Goal: Information Seeking & Learning: Learn about a topic

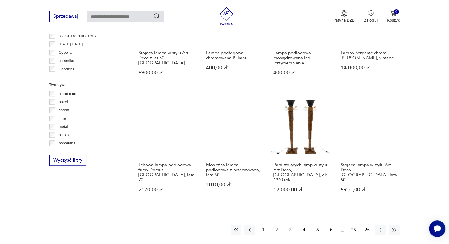
scroll to position [552, 0]
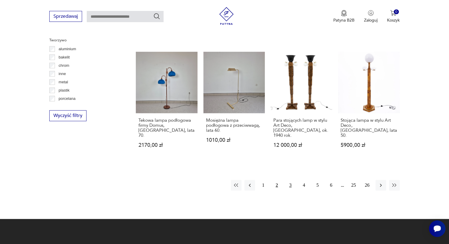
click at [289, 180] on button "3" at bounding box center [290, 185] width 11 height 11
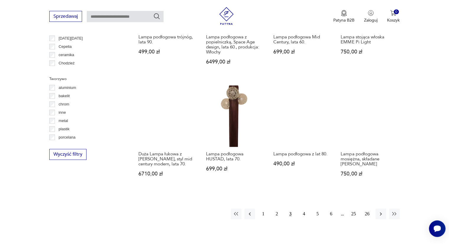
scroll to position [552, 0]
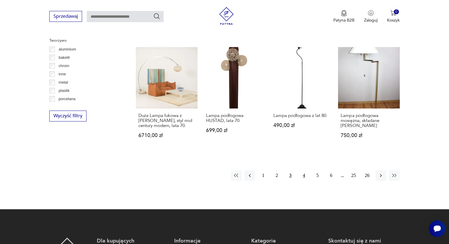
click at [301, 170] on button "4" at bounding box center [303, 175] width 11 height 11
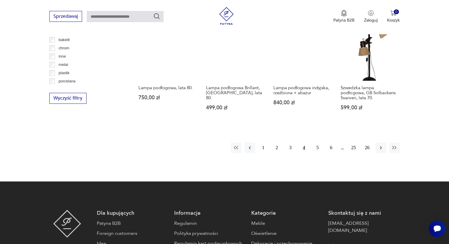
scroll to position [581, 0]
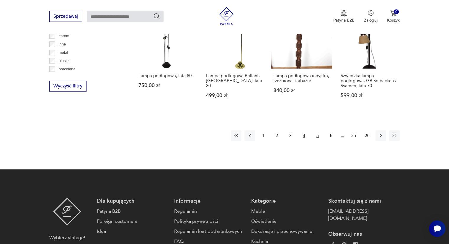
click at [317, 135] on button "5" at bounding box center [317, 135] width 11 height 11
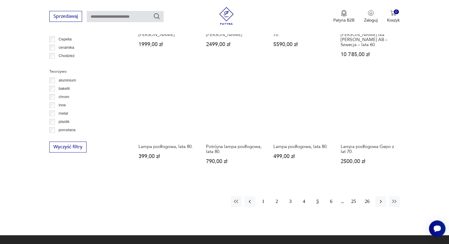
scroll to position [522, 0]
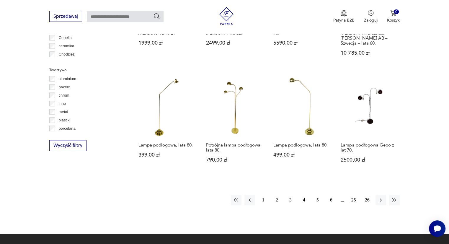
click at [331, 195] on button "6" at bounding box center [331, 199] width 11 height 11
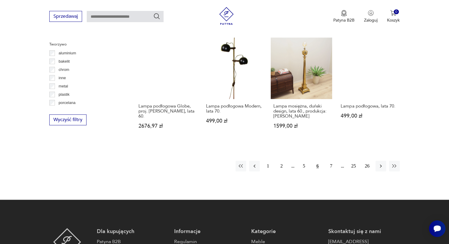
scroll to position [552, 0]
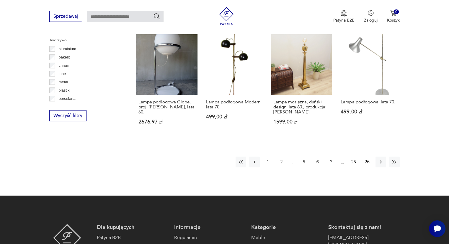
click at [331, 160] on button "7" at bounding box center [331, 161] width 11 height 11
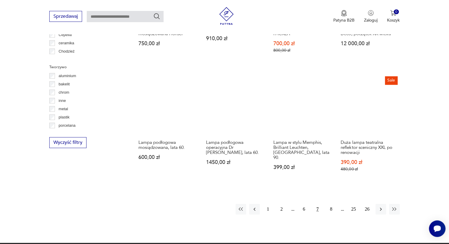
scroll to position [552, 0]
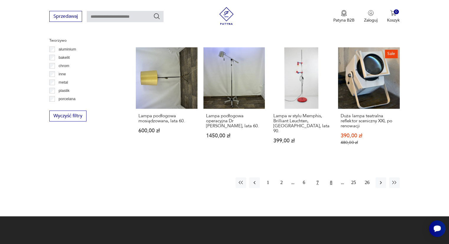
click at [330, 177] on button "8" at bounding box center [331, 182] width 11 height 11
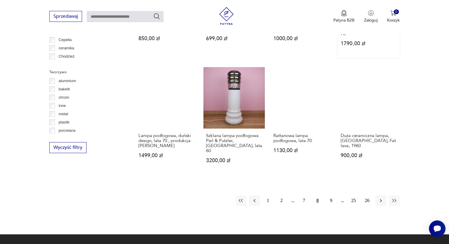
scroll to position [522, 0]
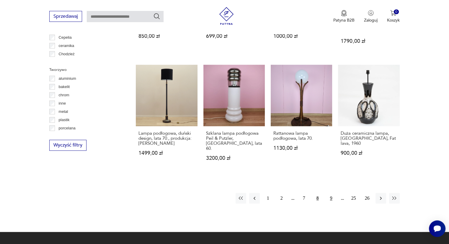
click at [331, 193] on button "9" at bounding box center [331, 198] width 11 height 11
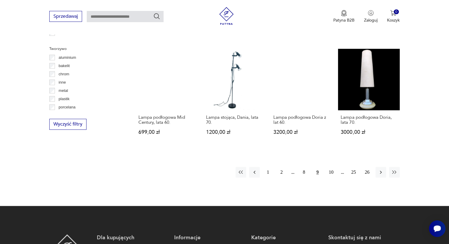
scroll to position [552, 0]
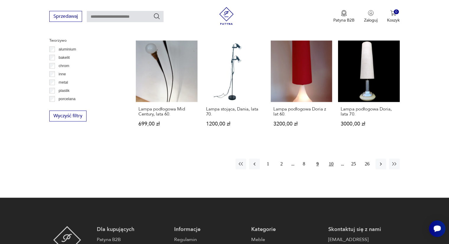
click at [330, 158] on button "10" at bounding box center [331, 163] width 11 height 11
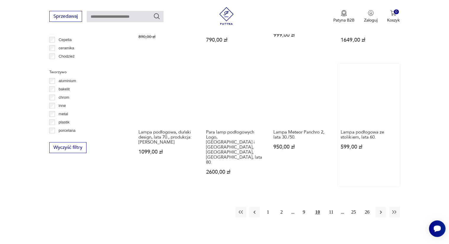
scroll to position [522, 0]
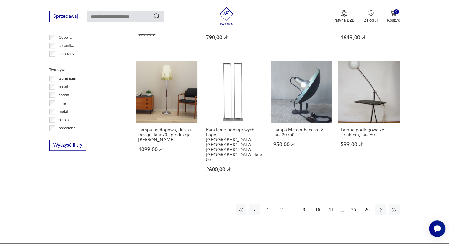
click at [329, 204] on button "11" at bounding box center [331, 209] width 11 height 11
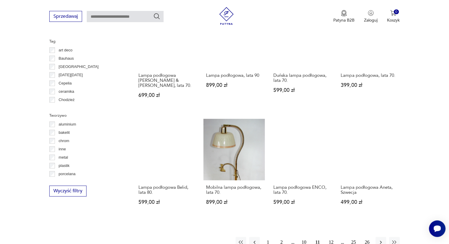
scroll to position [522, 0]
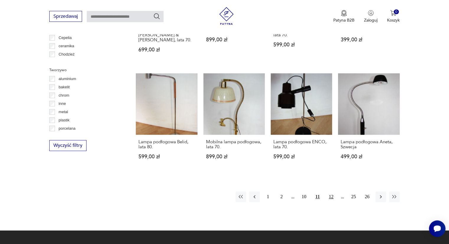
click at [331, 191] on button "12" at bounding box center [331, 196] width 11 height 11
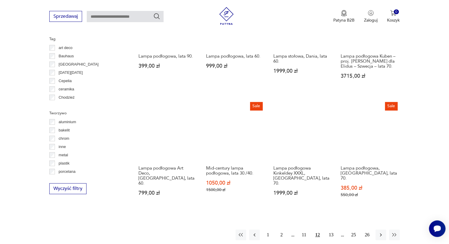
scroll to position [493, 0]
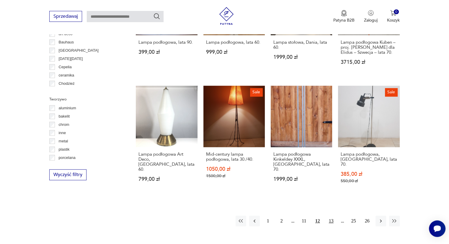
click at [331, 215] on button "13" at bounding box center [331, 220] width 11 height 11
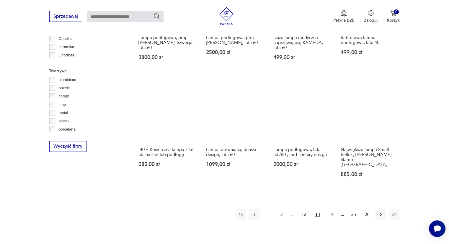
scroll to position [522, 0]
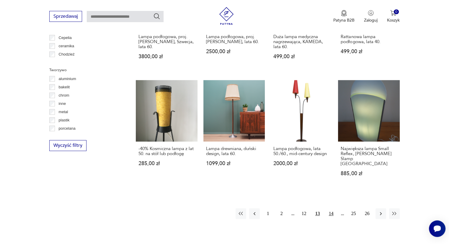
click at [329, 208] on button "14" at bounding box center [331, 213] width 11 height 11
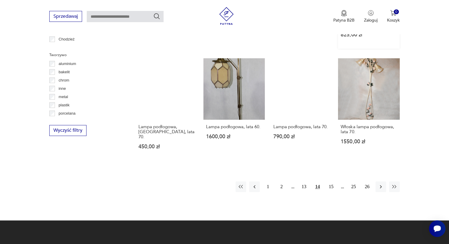
scroll to position [552, 0]
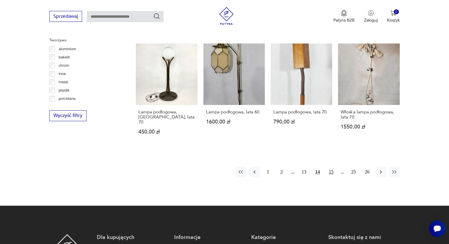
click at [329, 166] on button "15" at bounding box center [331, 171] width 11 height 11
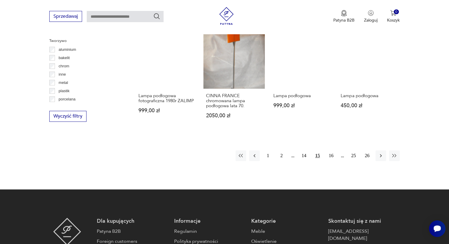
scroll to position [552, 0]
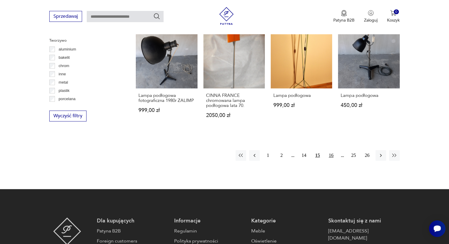
click at [333, 154] on button "16" at bounding box center [331, 155] width 11 height 11
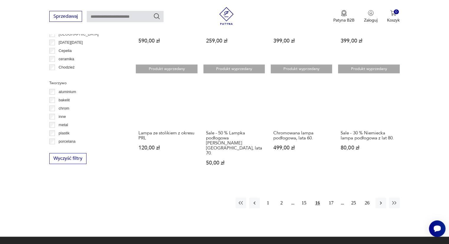
scroll to position [522, 0]
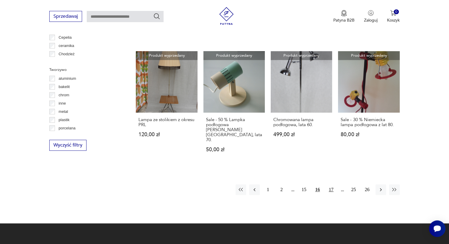
click at [331, 184] on button "17" at bounding box center [331, 189] width 11 height 11
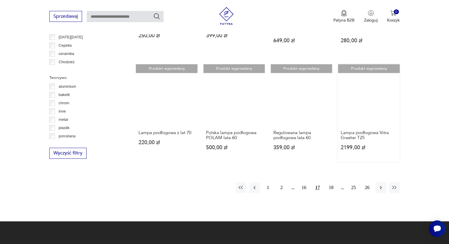
scroll to position [522, 0]
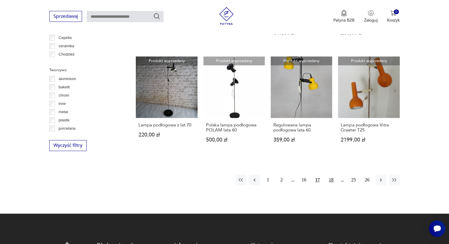
click at [331, 174] on button "18" at bounding box center [331, 179] width 11 height 11
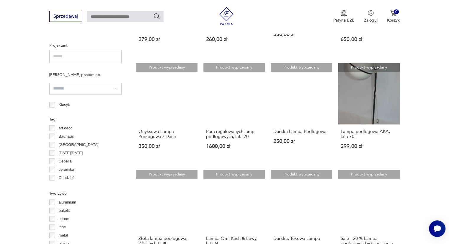
scroll to position [404, 0]
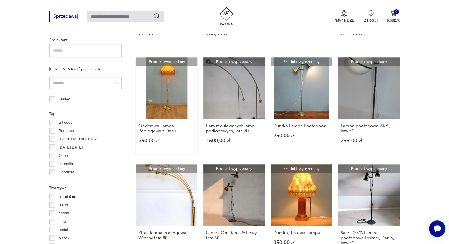
click at [158, 95] on link "Produkt wyprzedany Onyksowa Lampa Podłogowa z Danii 350,00 zł" at bounding box center [166, 105] width 61 height 97
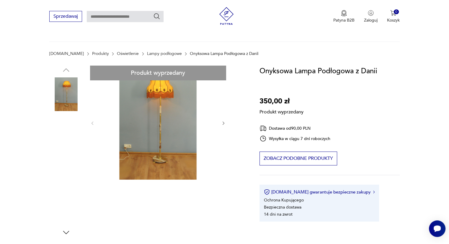
scroll to position [29, 0]
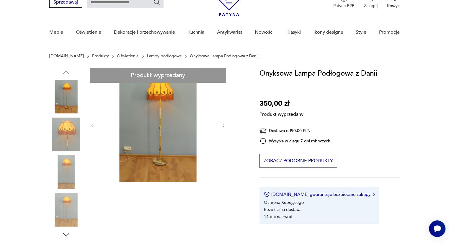
click at [66, 131] on div "Produkt wyprzedany Opis produktu Lampa Podłogowa ze Skandynawii Stojak wykonany…" at bounding box center [147, 230] width 196 height 325
click at [223, 124] on div "Produkt wyprzedany Opis produktu Lampa Podłogowa ze Skandynawii Stojak wykonany…" at bounding box center [147, 230] width 196 height 325
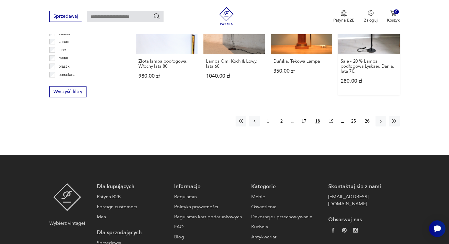
scroll to position [577, 0]
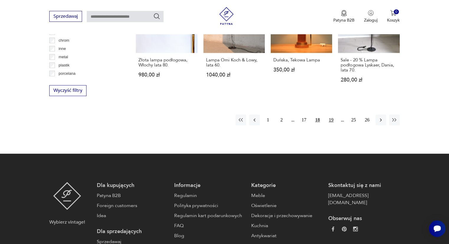
click at [329, 120] on button "19" at bounding box center [331, 119] width 11 height 11
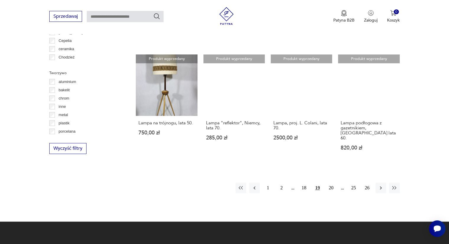
scroll to position [522, 0]
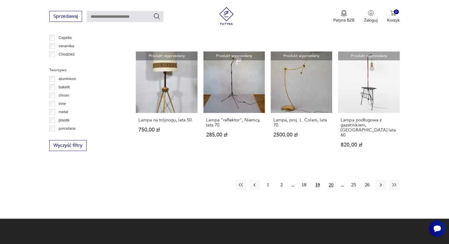
click at [330, 179] on button "20" at bounding box center [331, 184] width 11 height 11
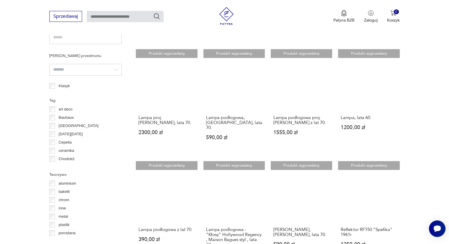
scroll to position [434, 0]
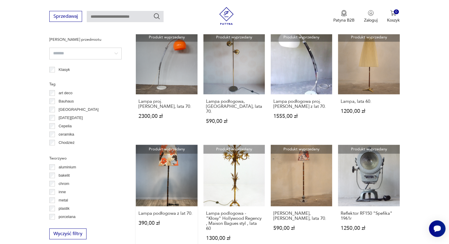
click at [157, 166] on link "Produkt wyprzedany Lampa podłogowa z lat 70. 390,00 zł" at bounding box center [166, 198] width 61 height 107
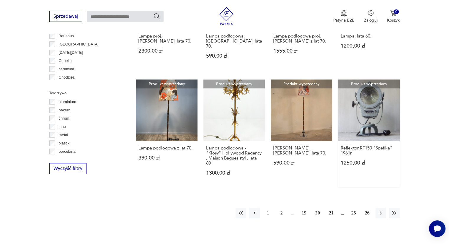
scroll to position [518, 0]
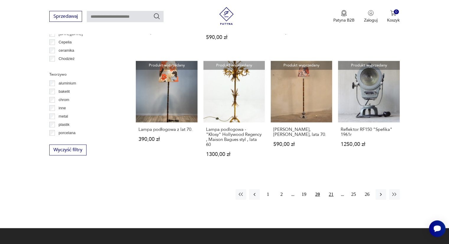
click at [330, 189] on button "21" at bounding box center [331, 194] width 11 height 11
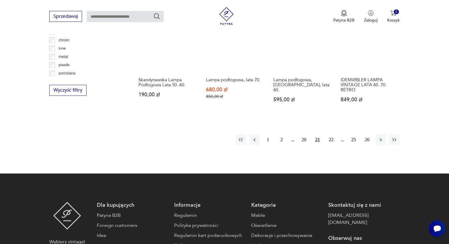
scroll to position [581, 0]
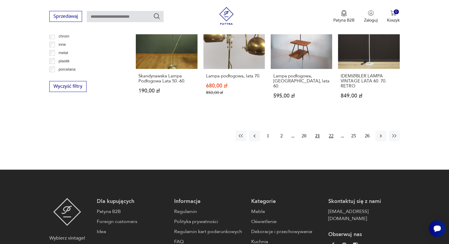
click at [331, 130] on button "22" at bounding box center [331, 135] width 11 height 11
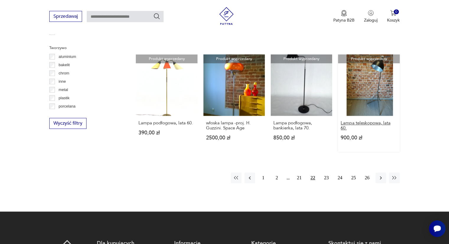
scroll to position [552, 0]
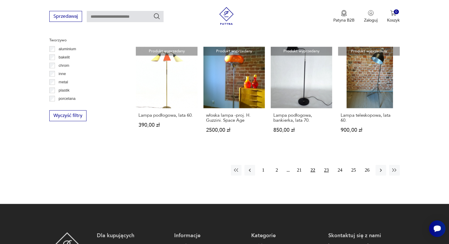
click at [327, 165] on button "23" at bounding box center [326, 170] width 11 height 11
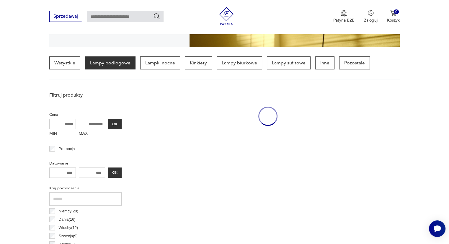
scroll to position [139, 0]
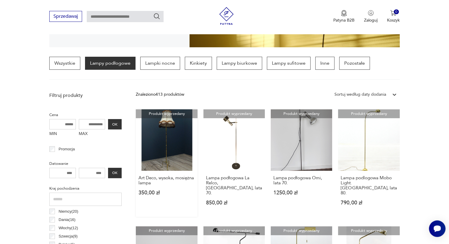
click at [162, 137] on link "Produkt wyprzedany Art Deco, wysoka, mosiężna lampa 350,00 zł" at bounding box center [166, 162] width 61 height 107
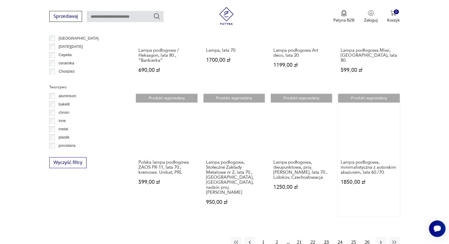
scroll to position [522, 0]
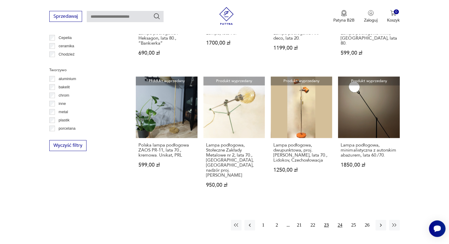
click at [339, 219] on button "24" at bounding box center [339, 224] width 11 height 11
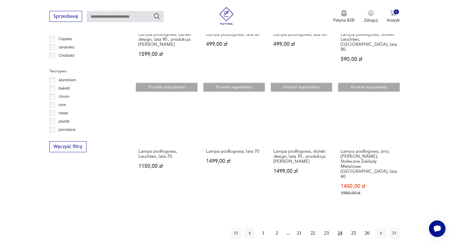
scroll to position [522, 0]
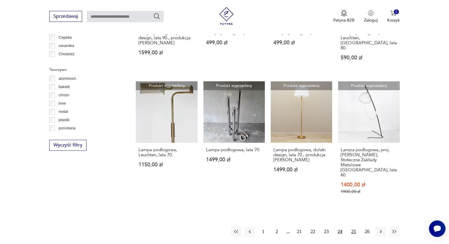
click at [353, 226] on button "25" at bounding box center [353, 231] width 11 height 11
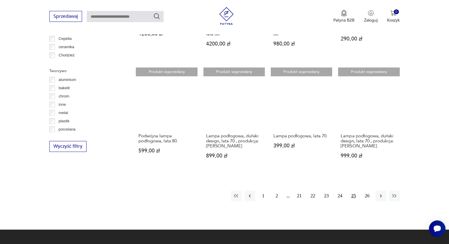
scroll to position [522, 0]
